Goal: Find contact information: Find contact information

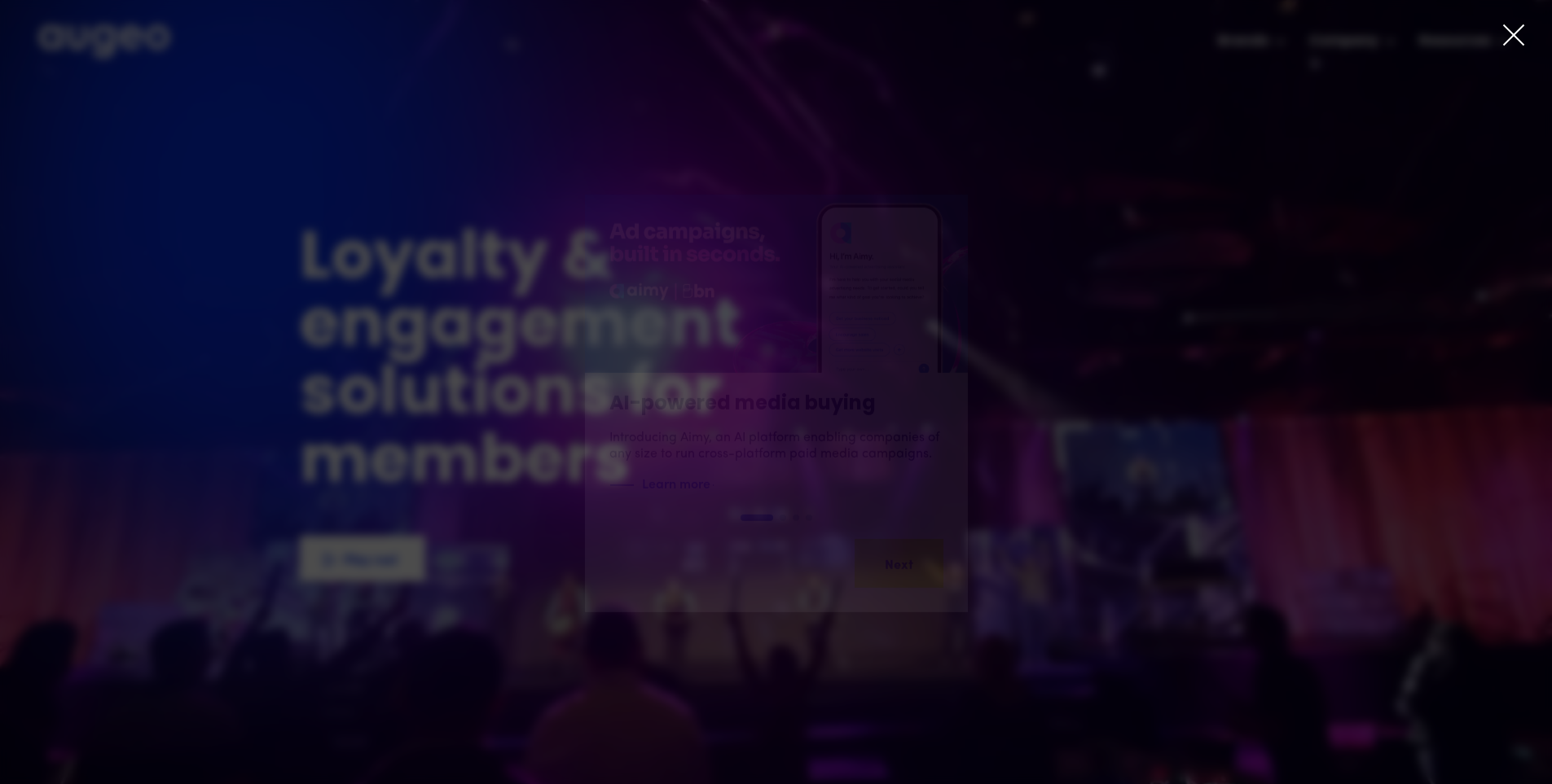
click at [1514, 32] on icon at bounding box center [1514, 35] width 24 height 24
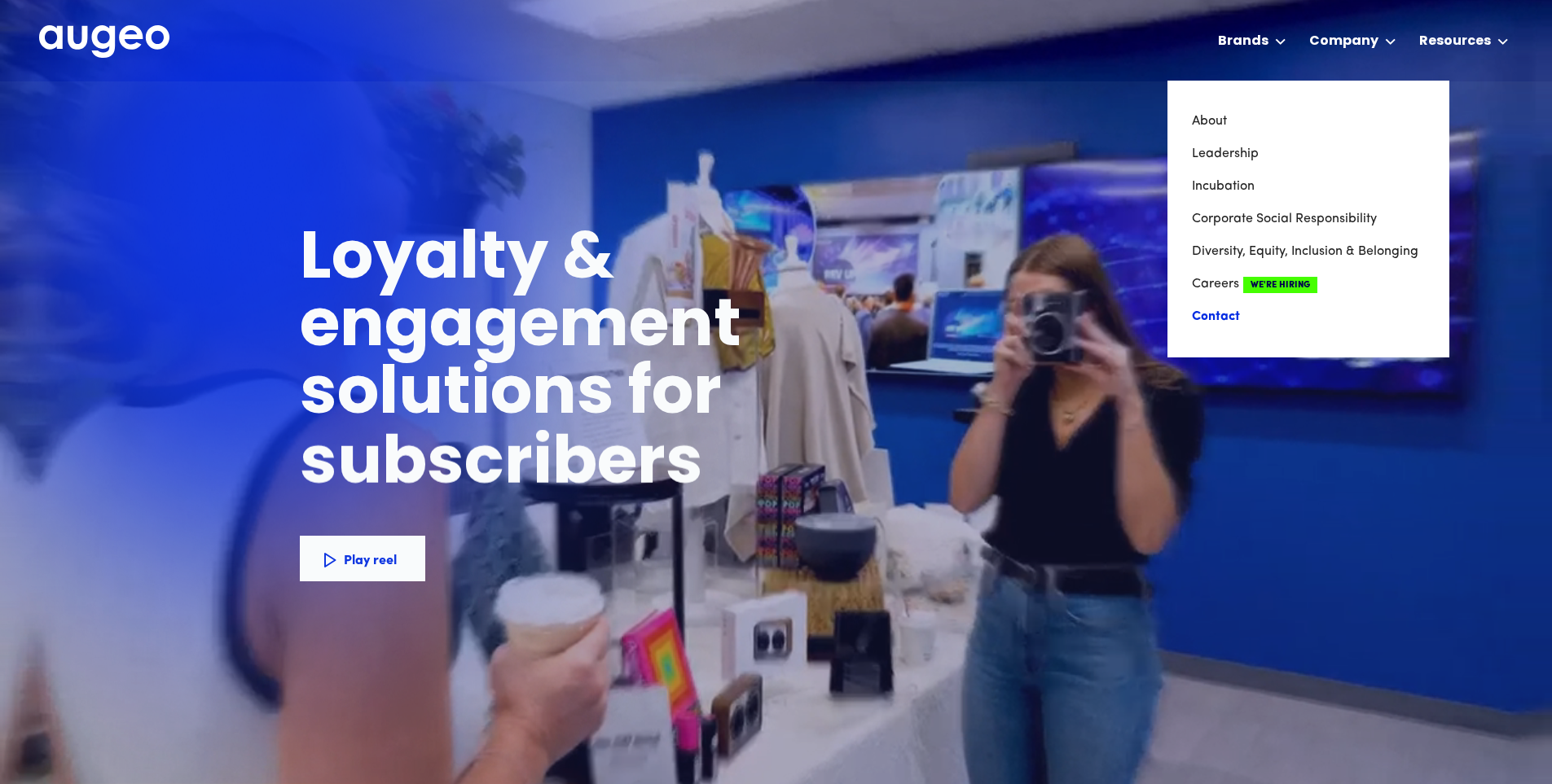
click at [1215, 320] on link "Contact" at bounding box center [1308, 316] width 233 height 32
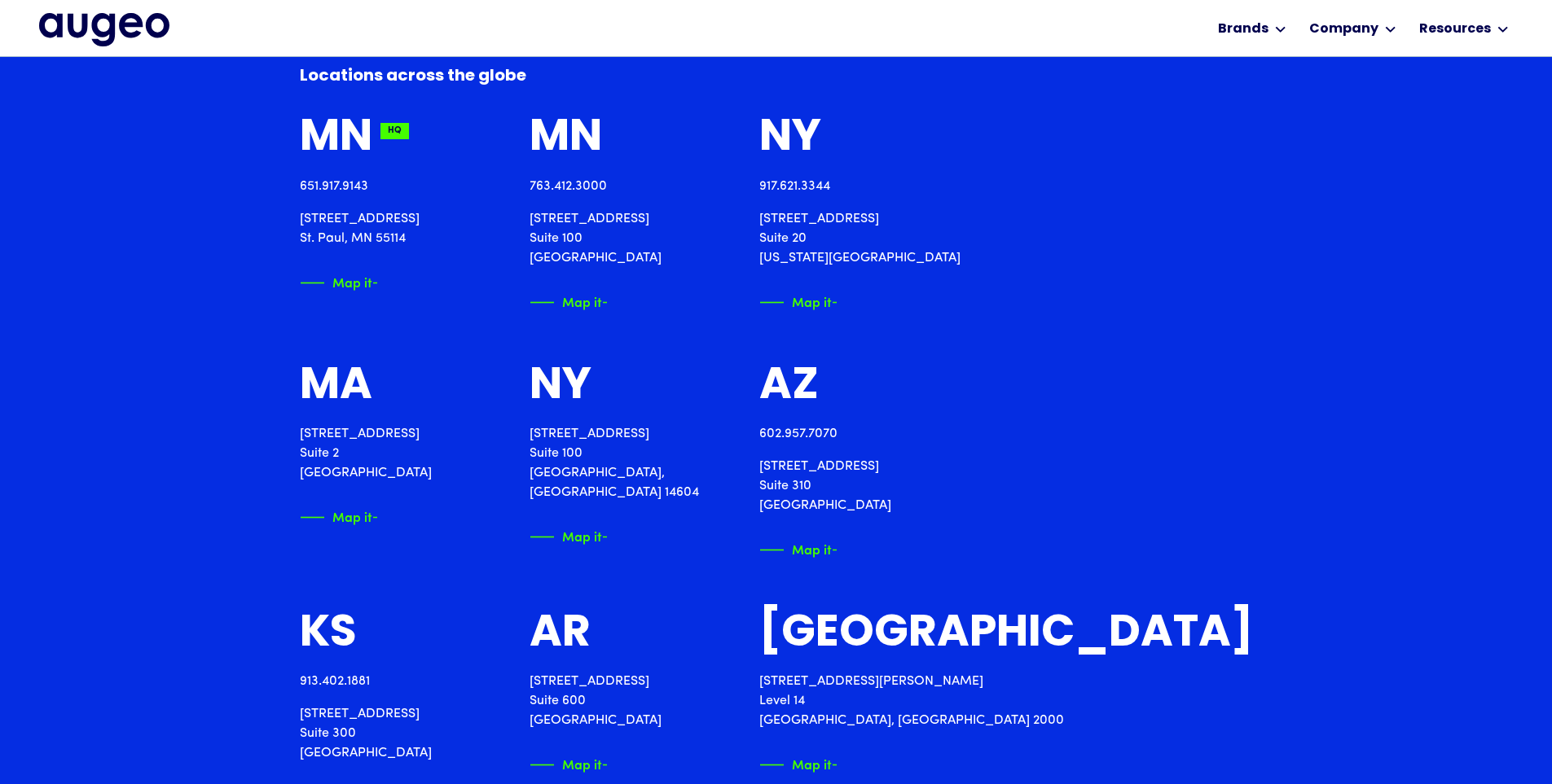
scroll to position [1970, 0]
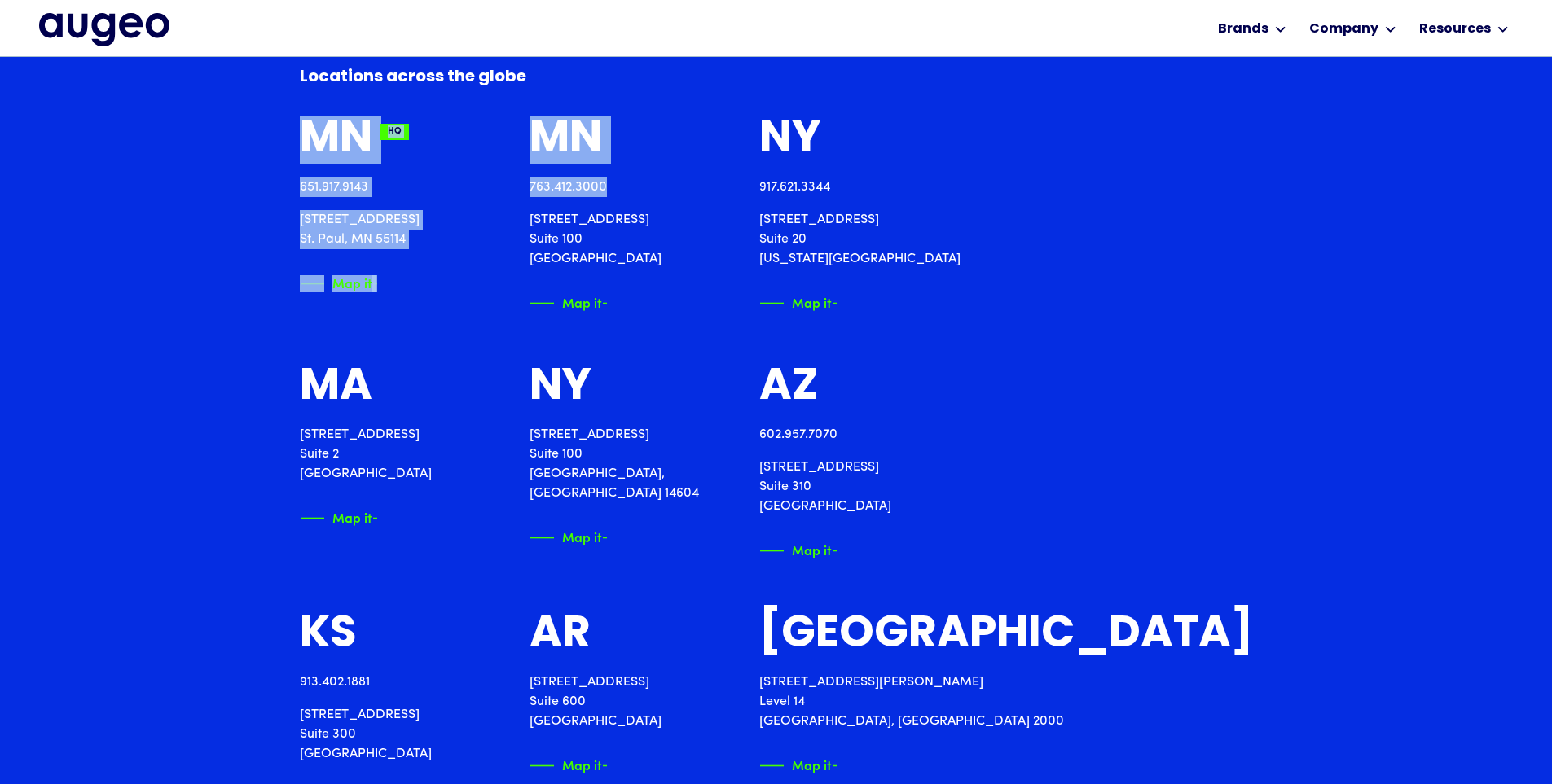
drag, startPoint x: 307, startPoint y: 140, endPoint x: 591, endPoint y: 175, distance: 286.1
click at [769, 172] on div "MN HQ 651.917.9143 [STREET_ADDRESS][PERSON_NAME] Map it MN HQ 763.412.[STREET_A…" at bounding box center [776, 579] width 954 height 927
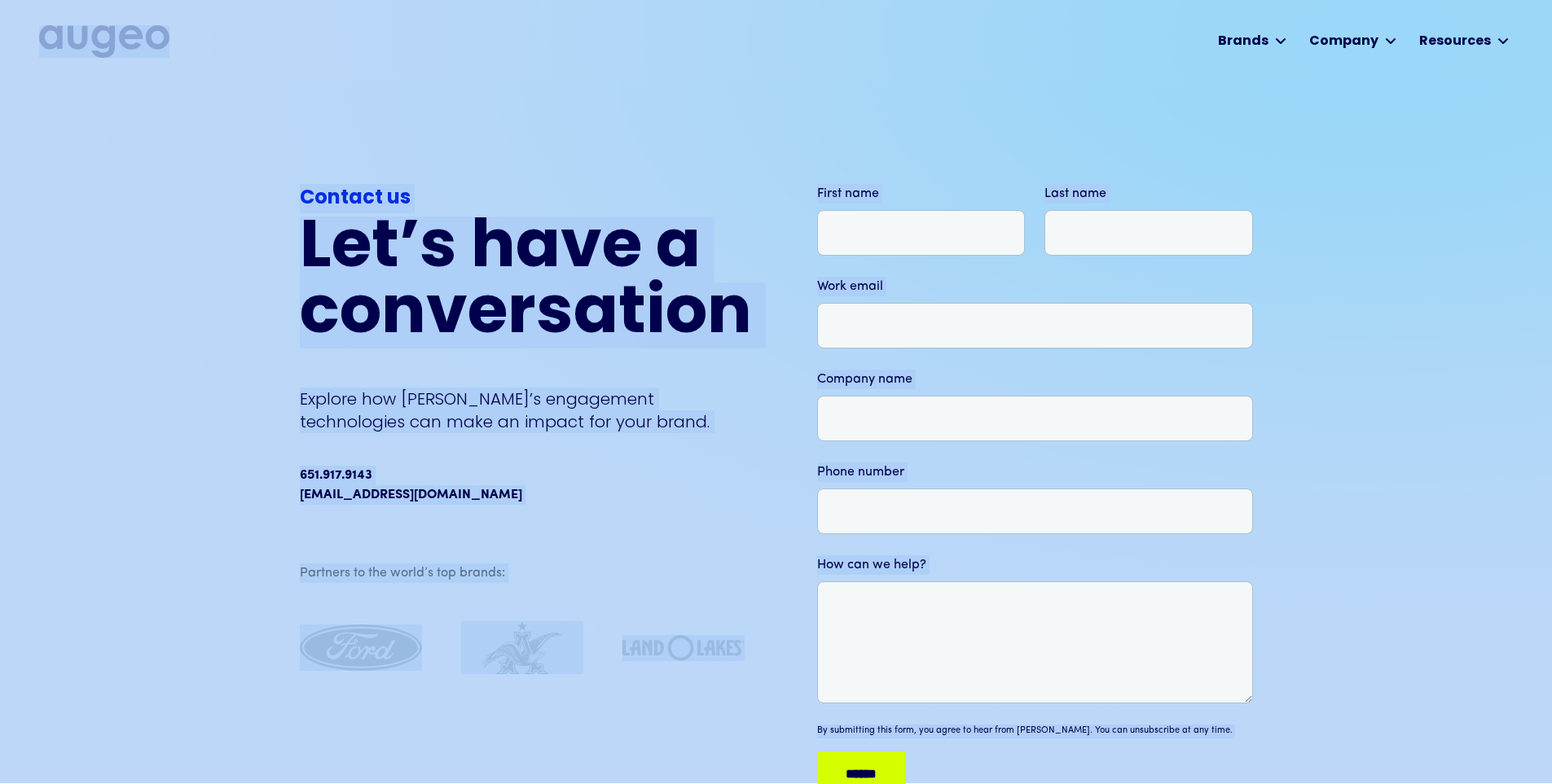
scroll to position [0, 0]
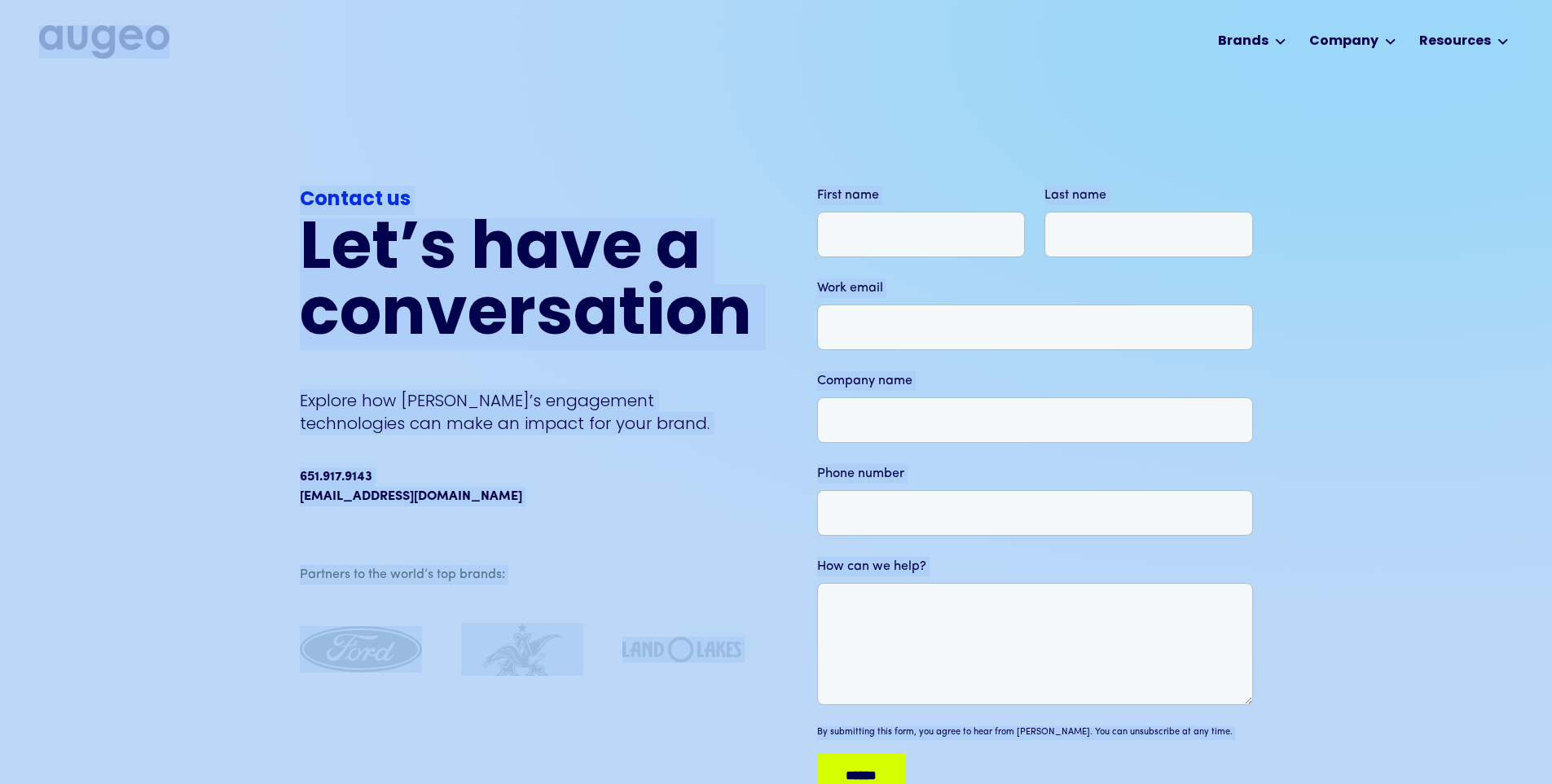
click at [1176, 52] on div "Workplace solutions Employee recognition & rewards Channel Loyalty Sales incent…" at bounding box center [776, 40] width 1475 height 80
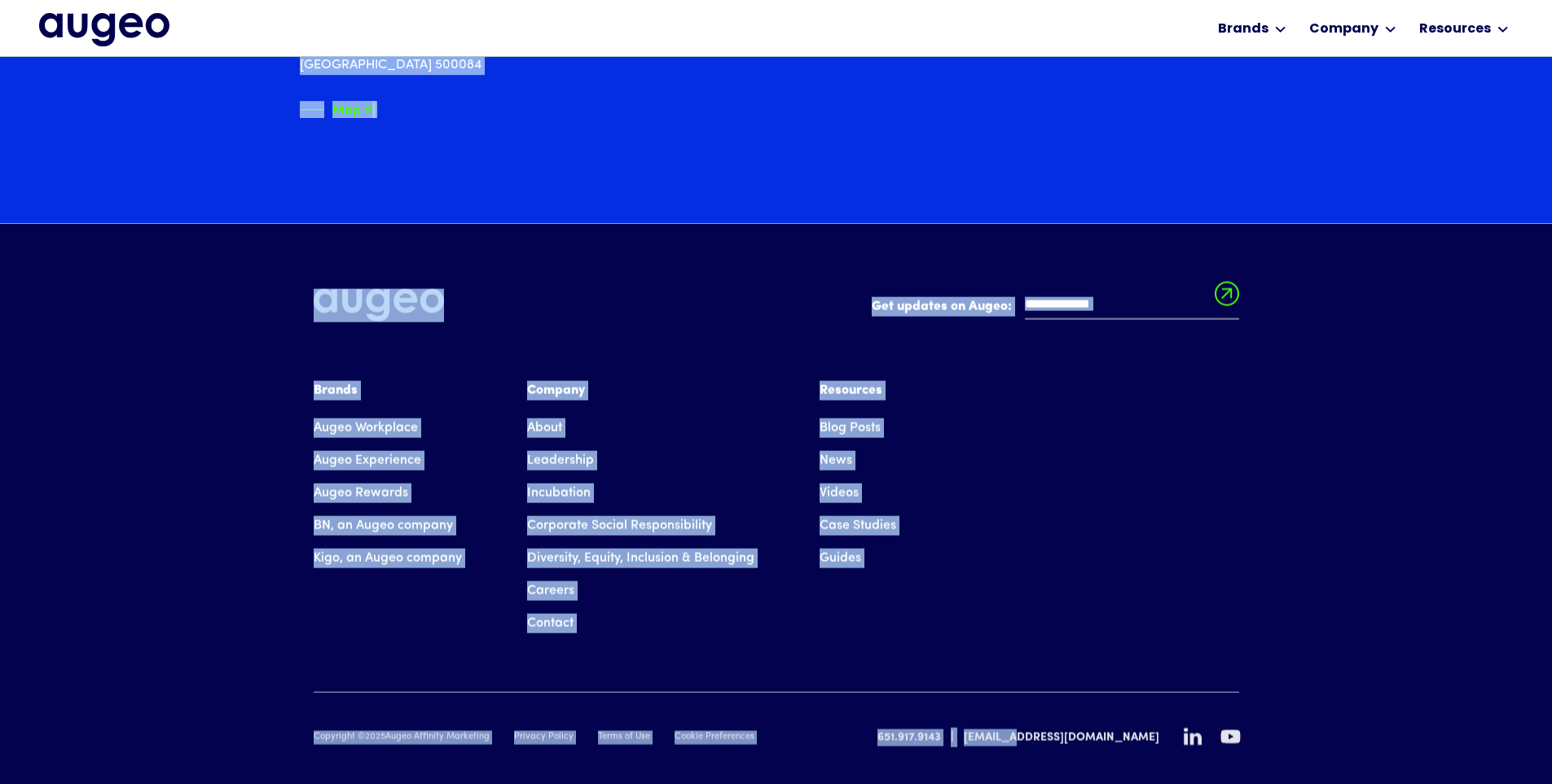
scroll to position [2893, 0]
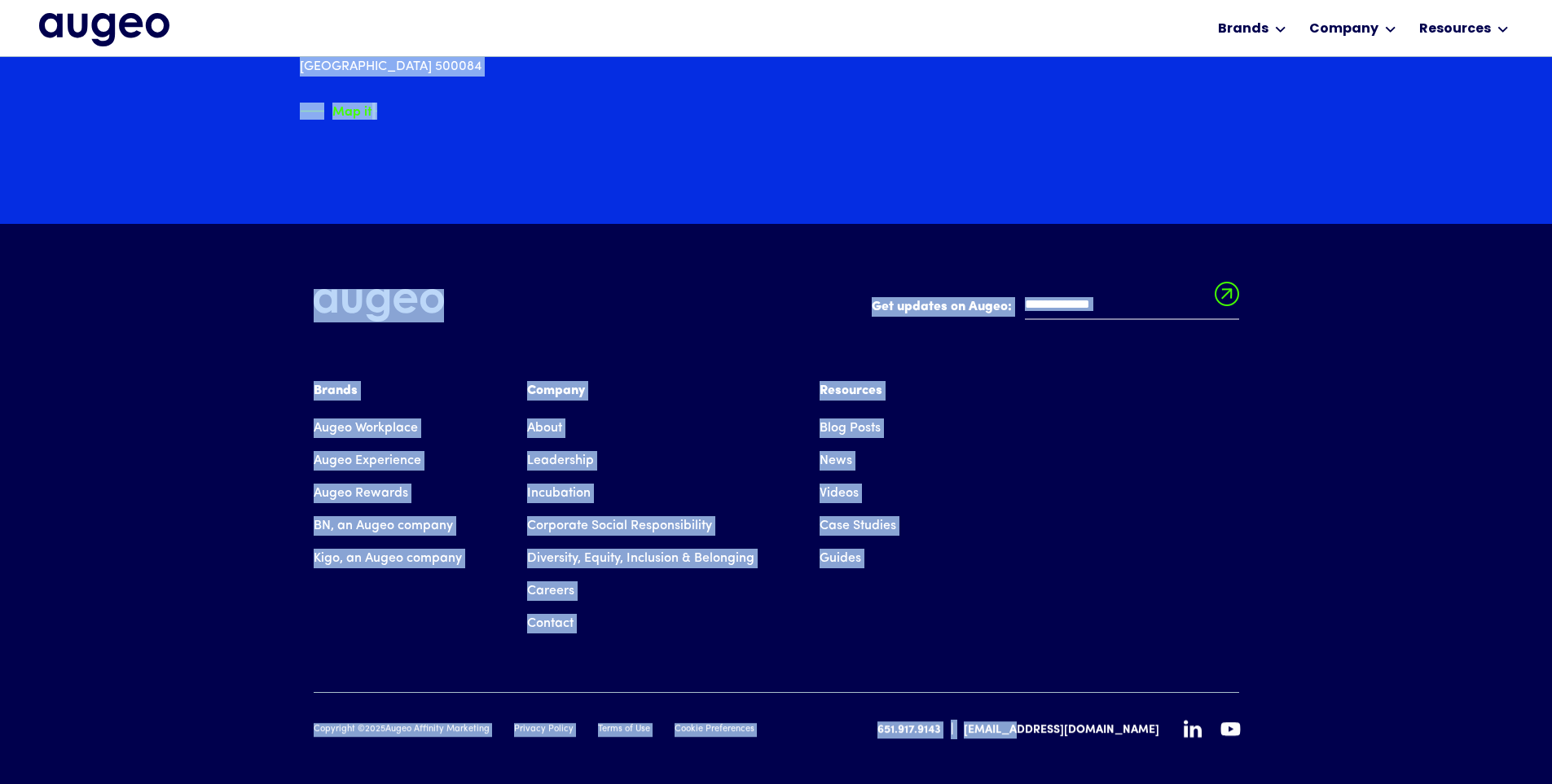
drag, startPoint x: 299, startPoint y: 219, endPoint x: 1070, endPoint y: 744, distance: 932.8
copy div "1600 Loremipsumd Sita Co. Adip, EL 93389 Sed do EI TE 676.849.6407 615 Incididu…"
